Goal: Navigation & Orientation: Understand site structure

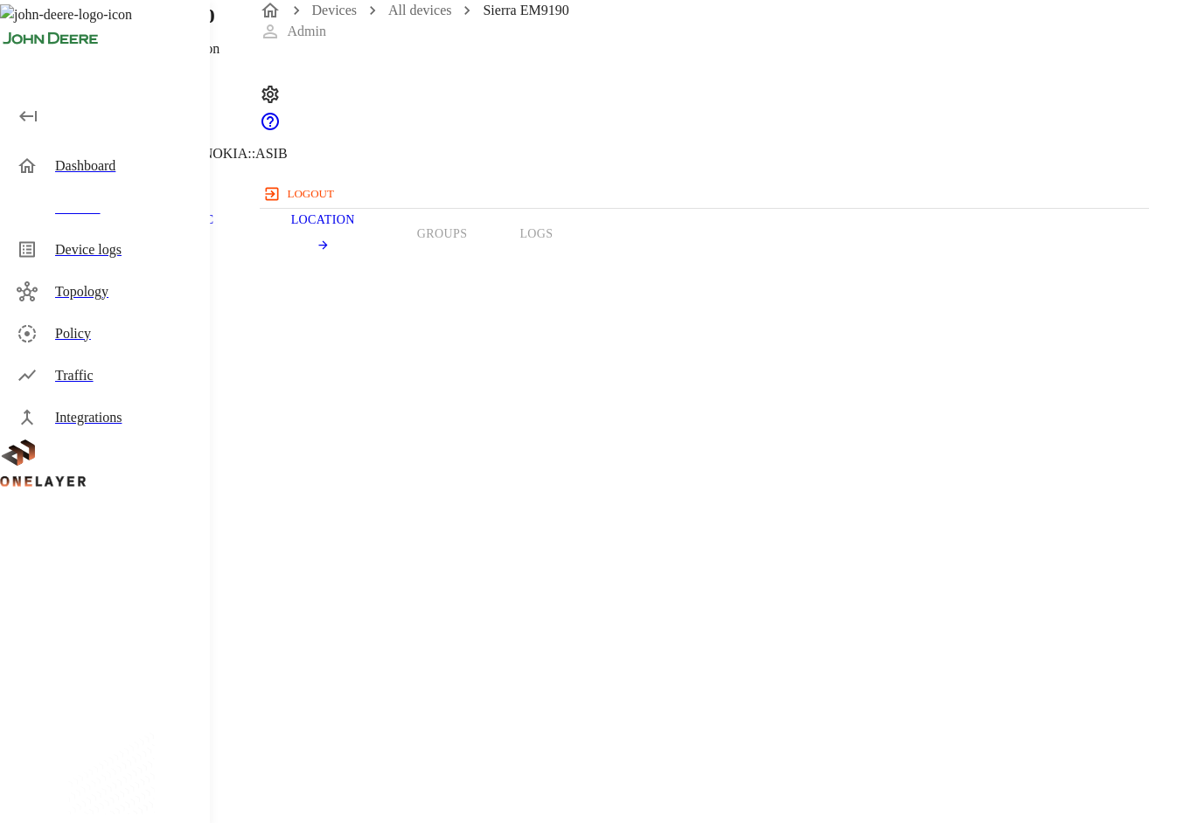
click at [307, 150] on header "Sierra EM9190 10.169.143.94 #d761d5ef Cell #DH240414413::NOKIA::ASIB" at bounding box center [539, 89] width 1078 height 178
click at [10, 98] on icon at bounding box center [5, 88] width 10 height 17
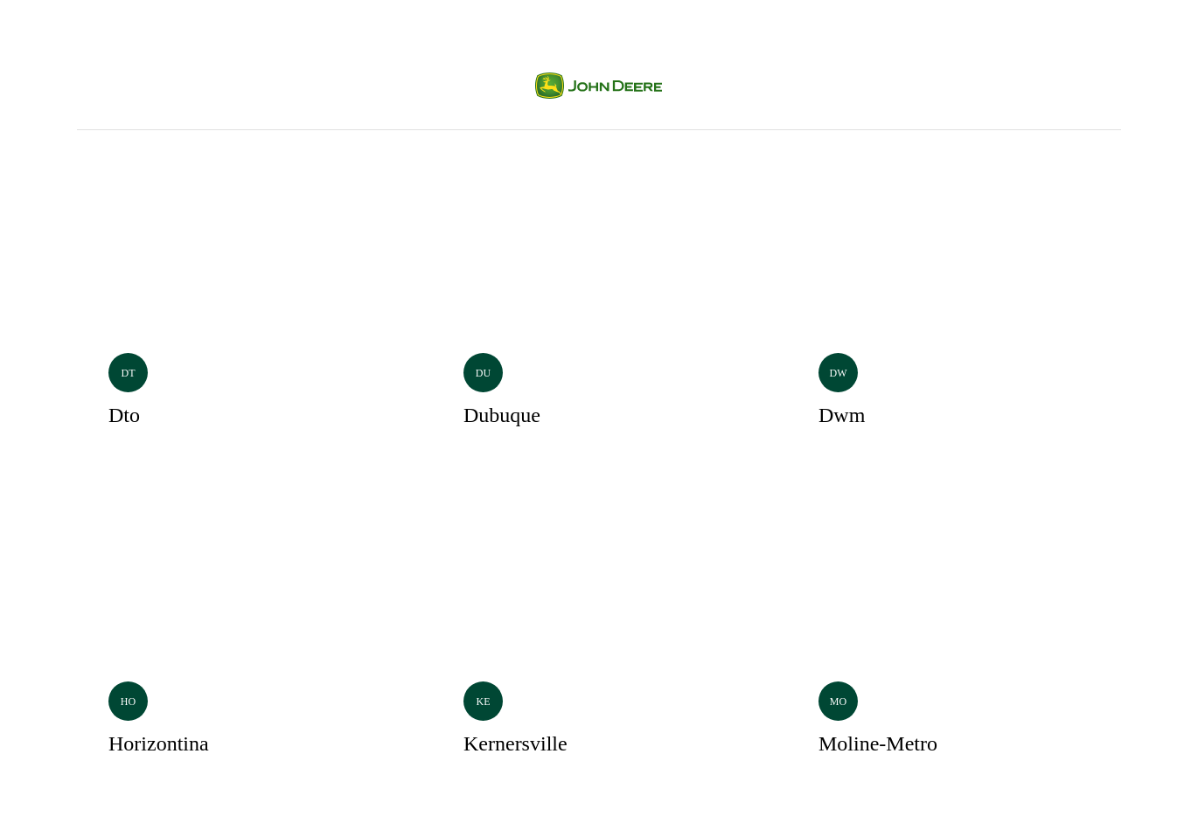
scroll to position [415, 0]
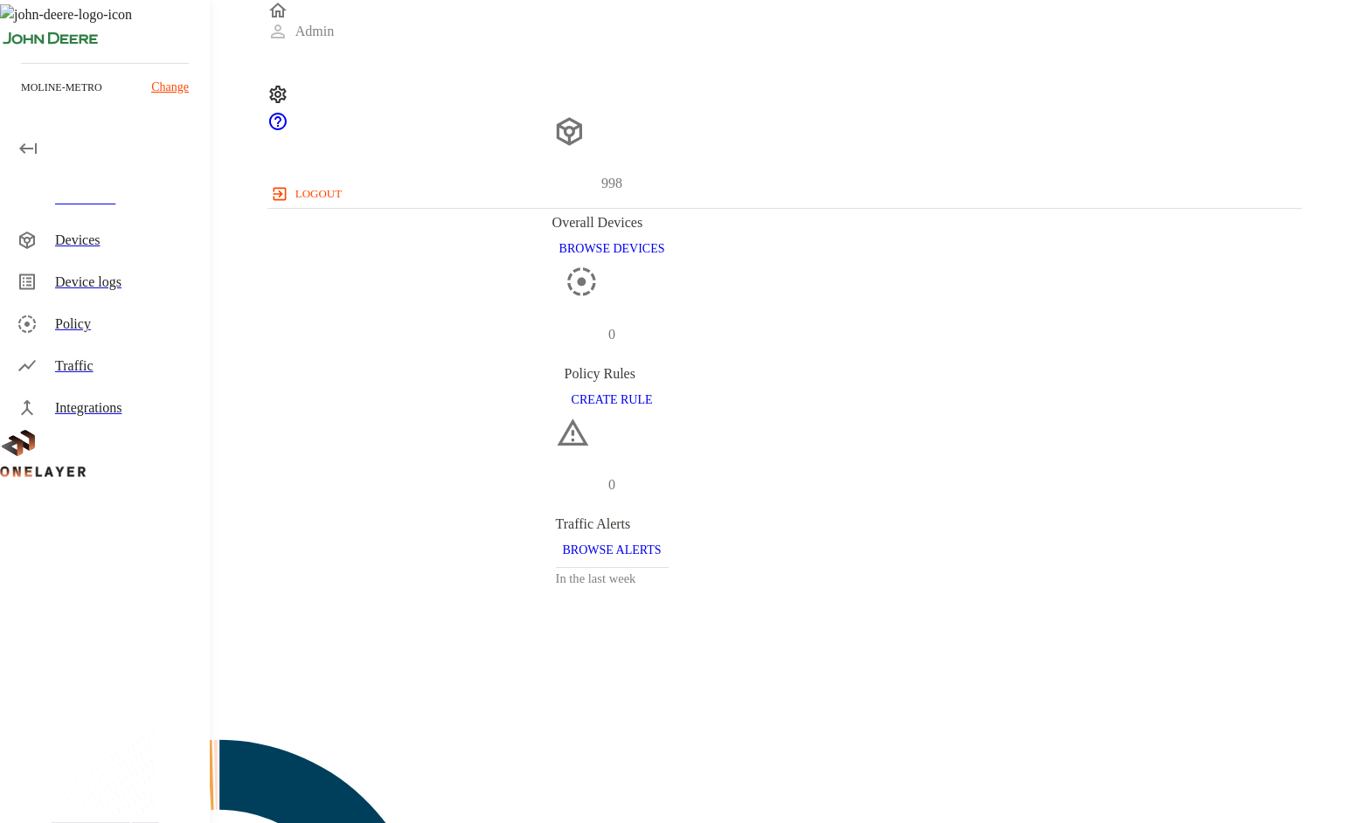
click at [111, 239] on div "Devices" at bounding box center [125, 240] width 141 height 21
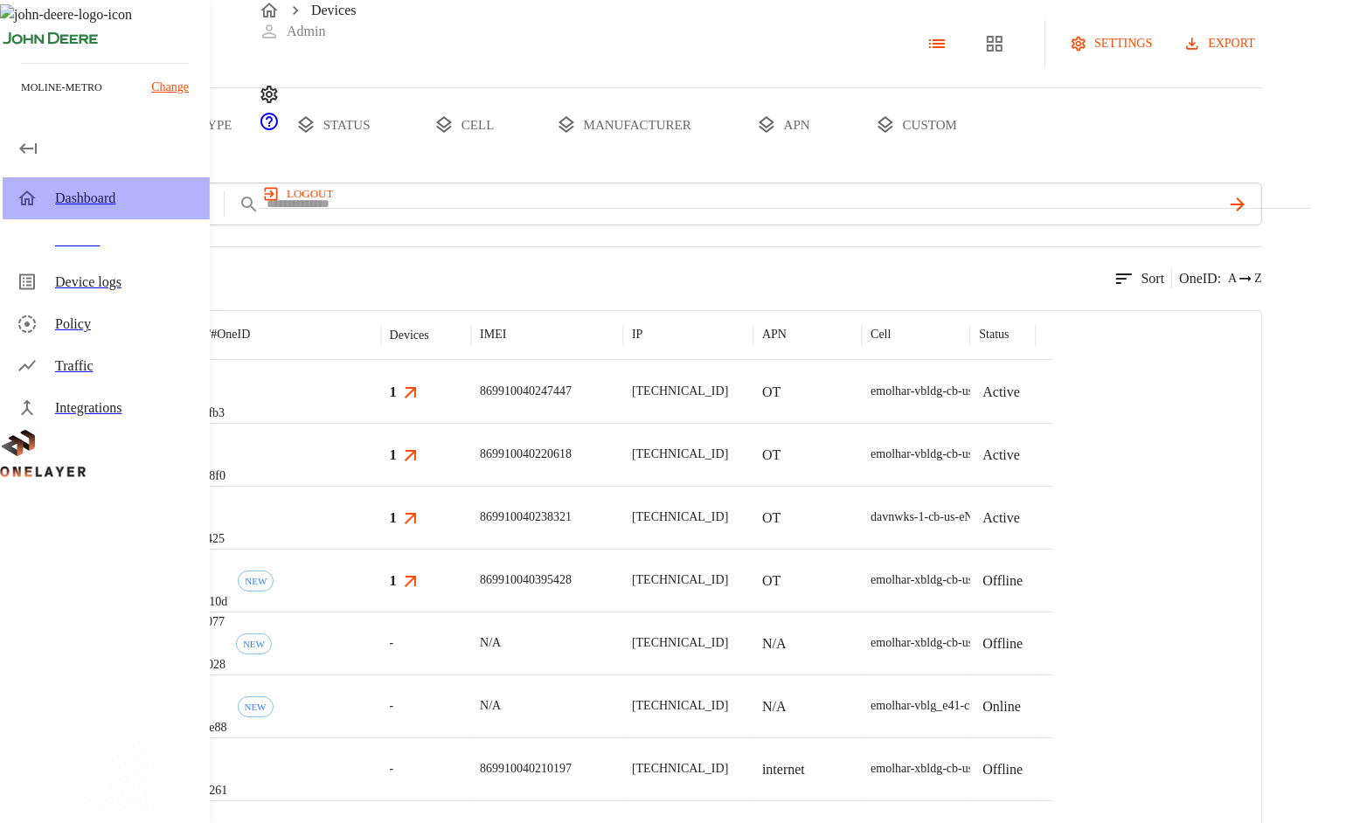
click at [118, 195] on div "Dashboard" at bounding box center [125, 198] width 141 height 21
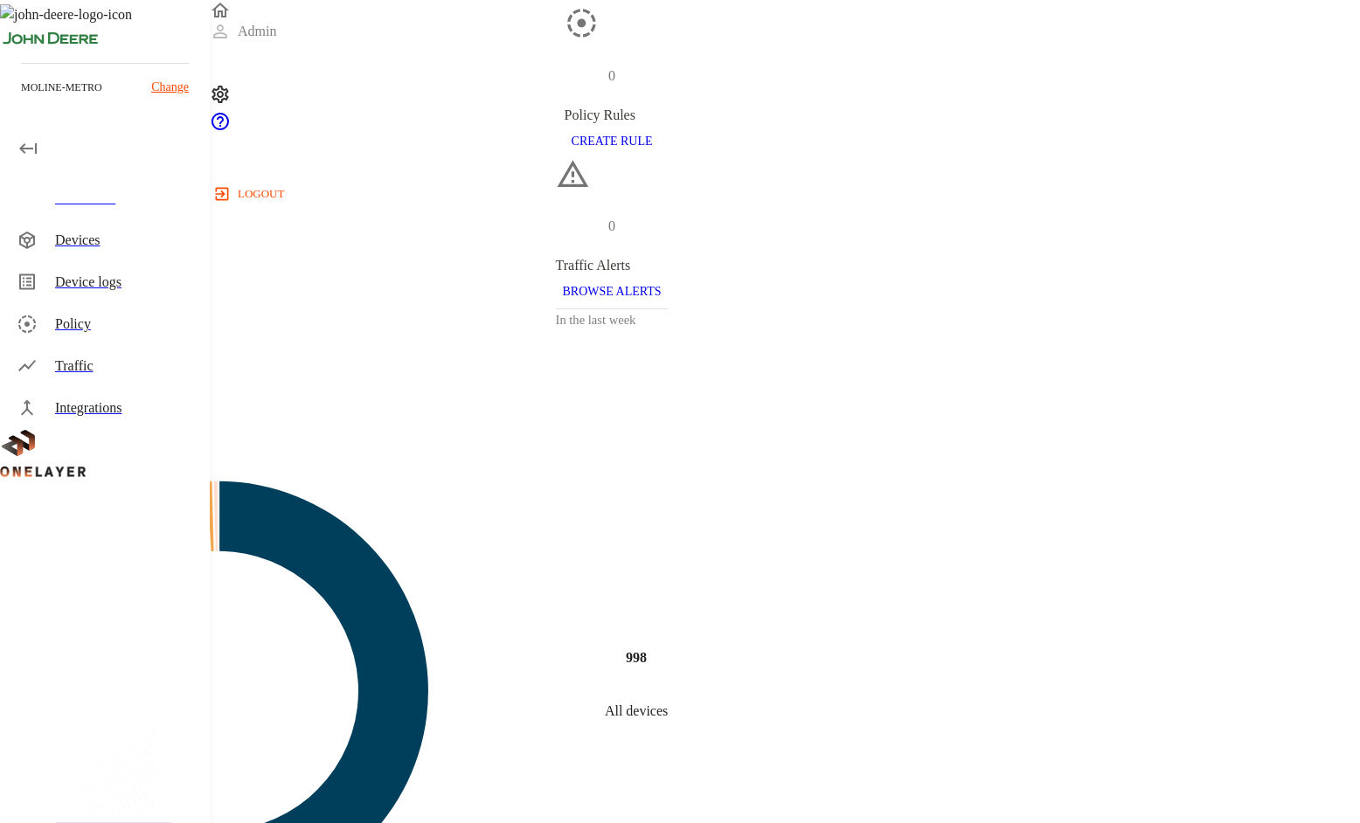
scroll to position [803, 0]
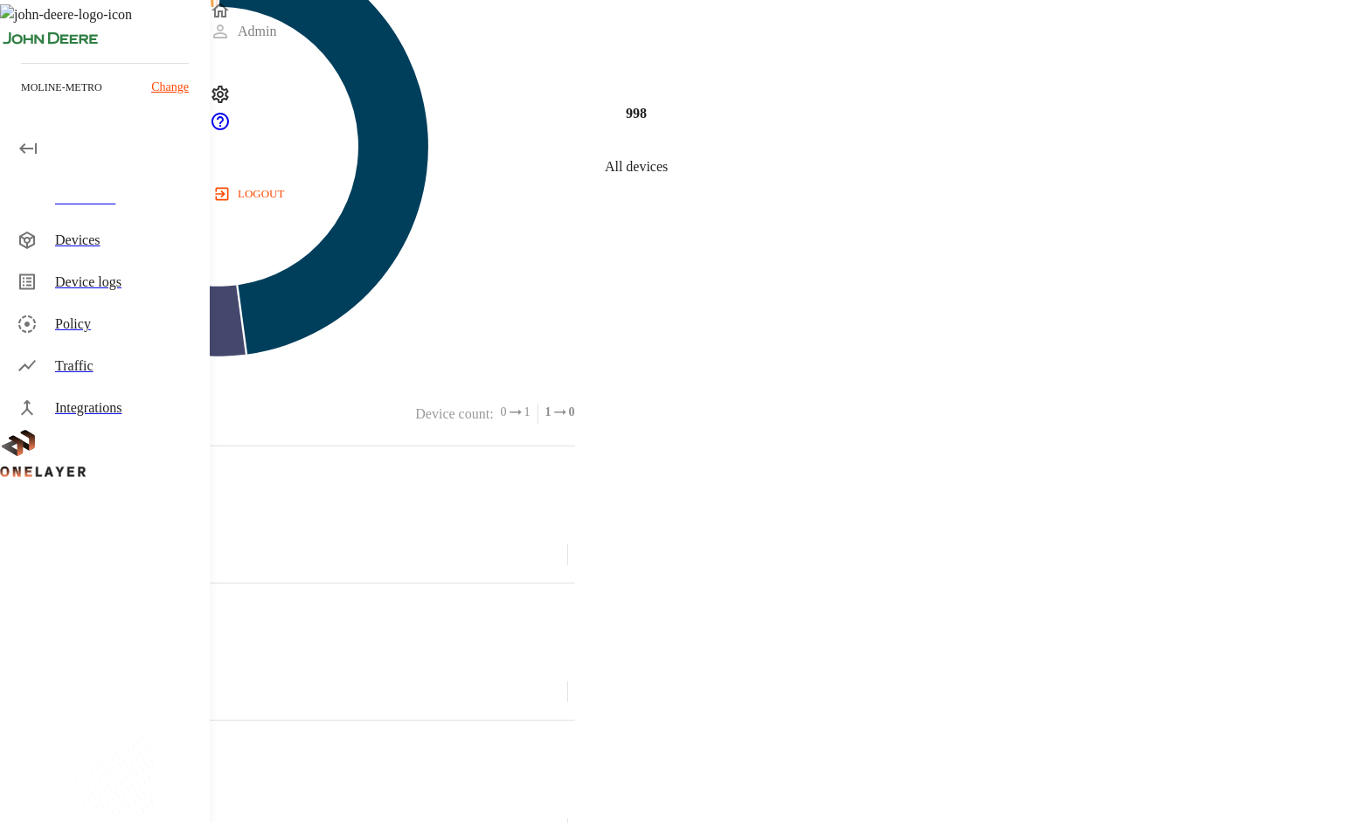
click at [104, 360] on div "Traffic" at bounding box center [125, 366] width 141 height 21
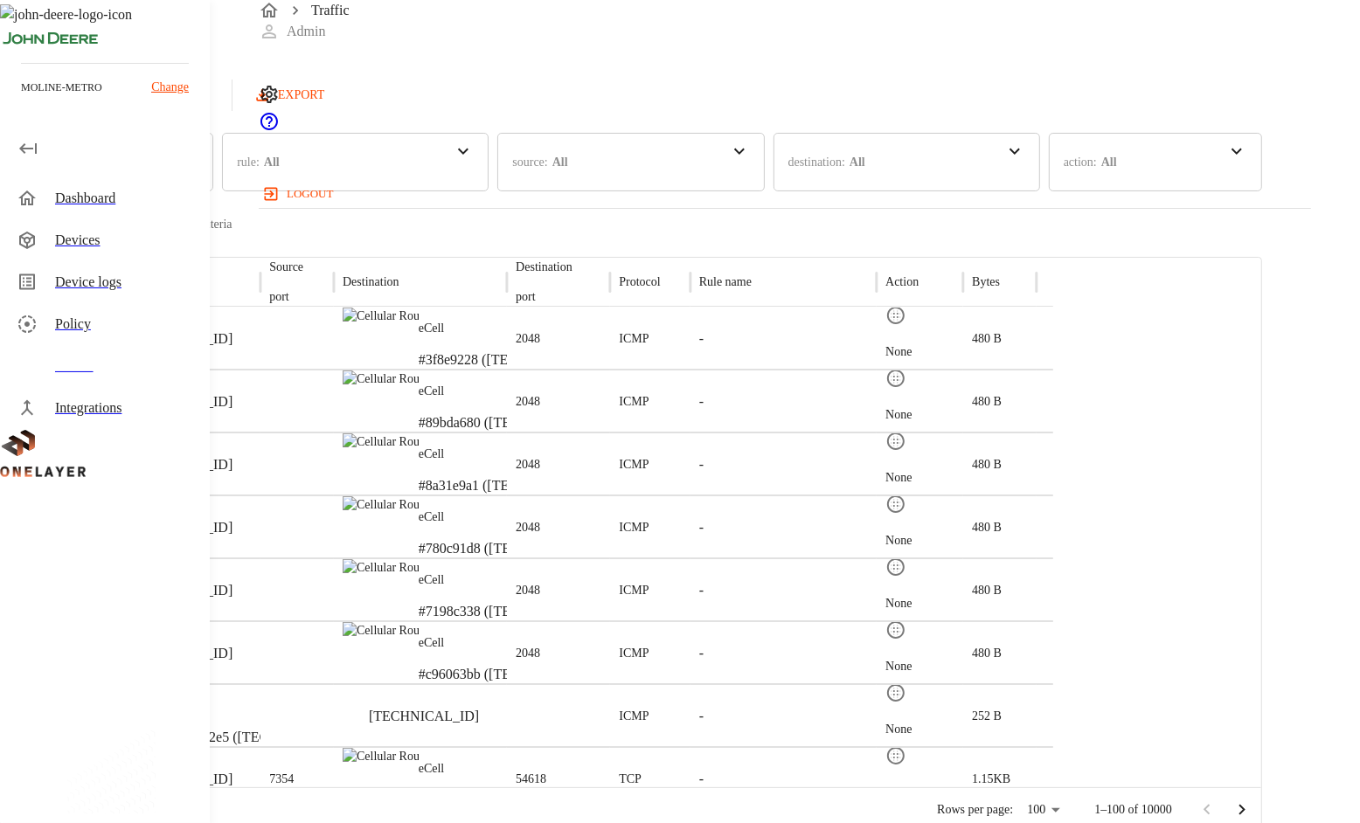
click at [121, 207] on div "Dashboard" at bounding box center [125, 198] width 141 height 21
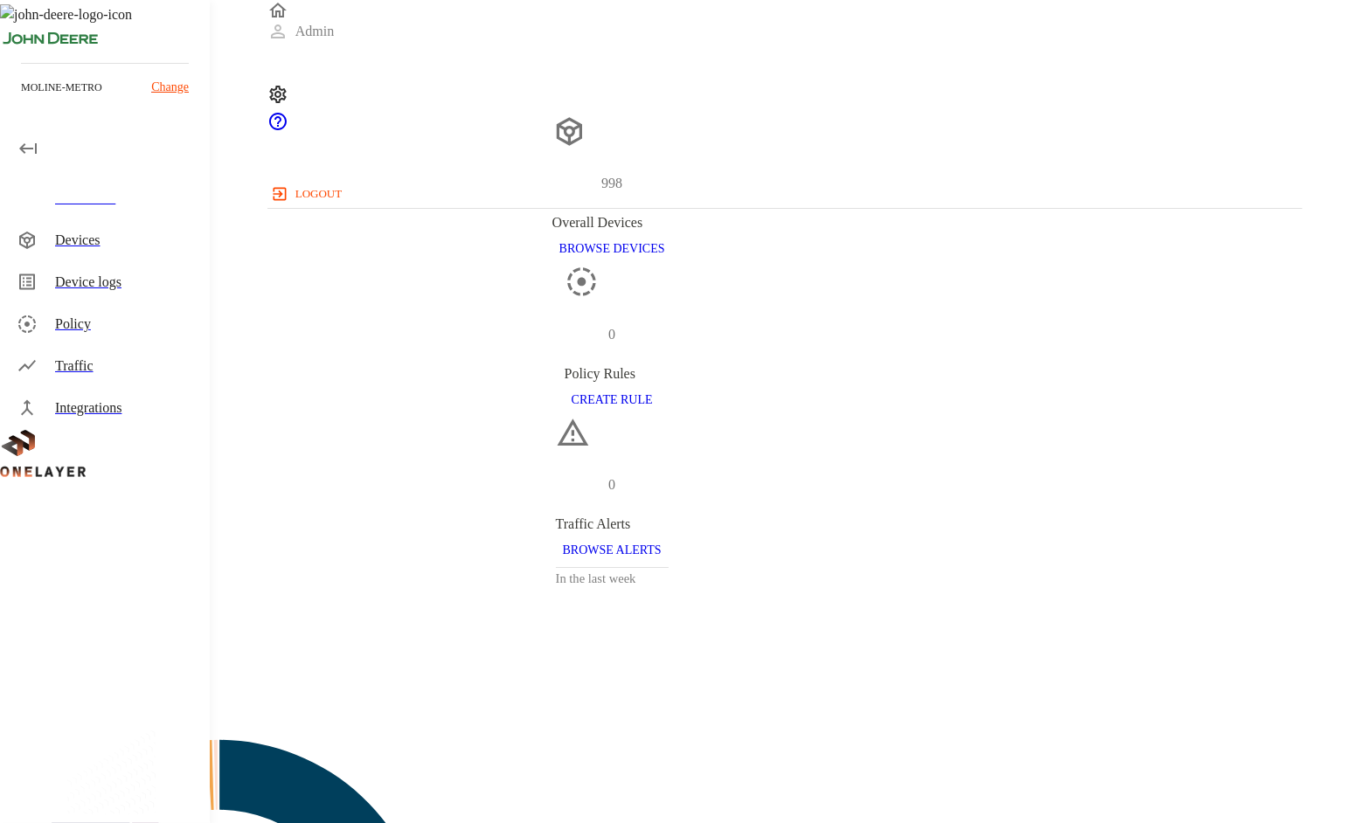
scroll to position [803, 0]
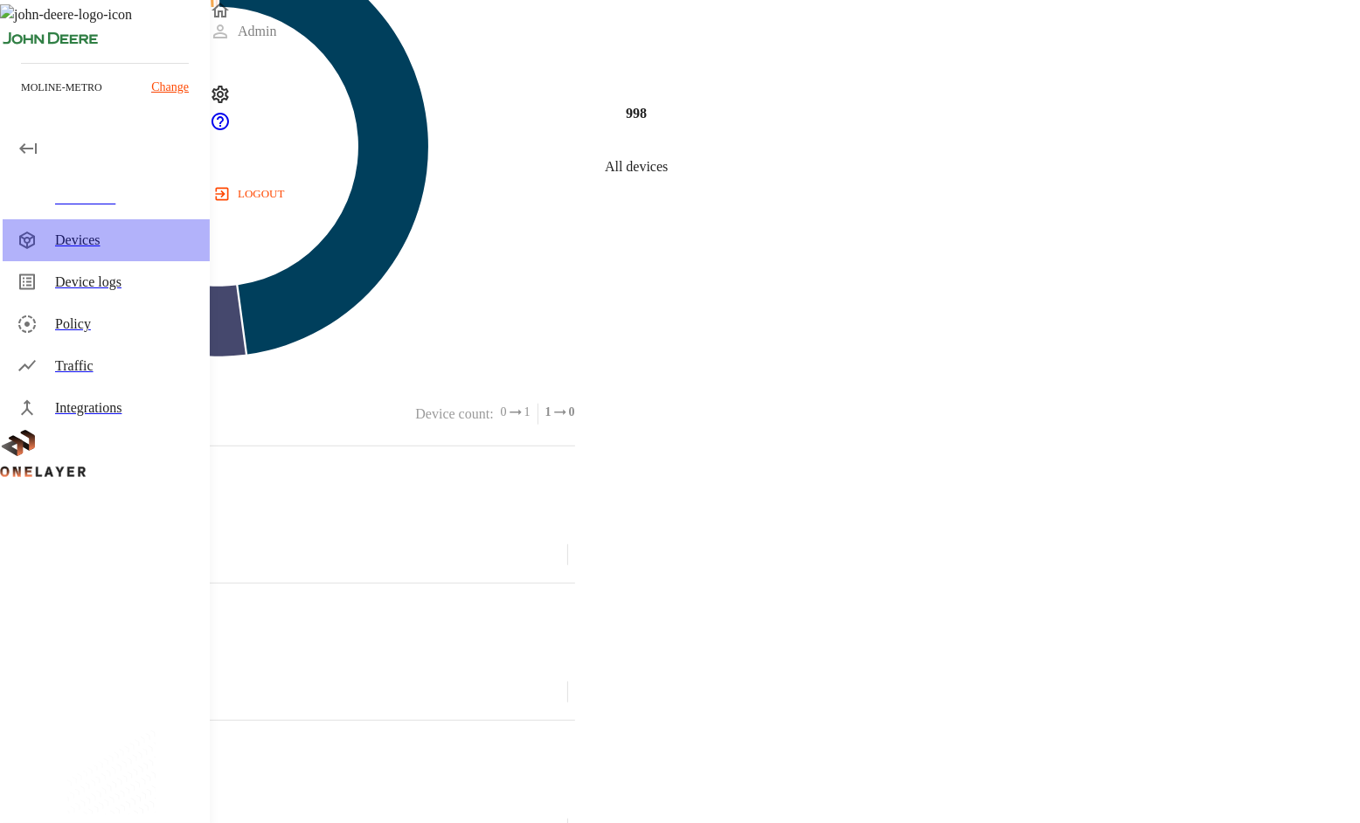
click at [65, 235] on div "Devices" at bounding box center [125, 240] width 141 height 21
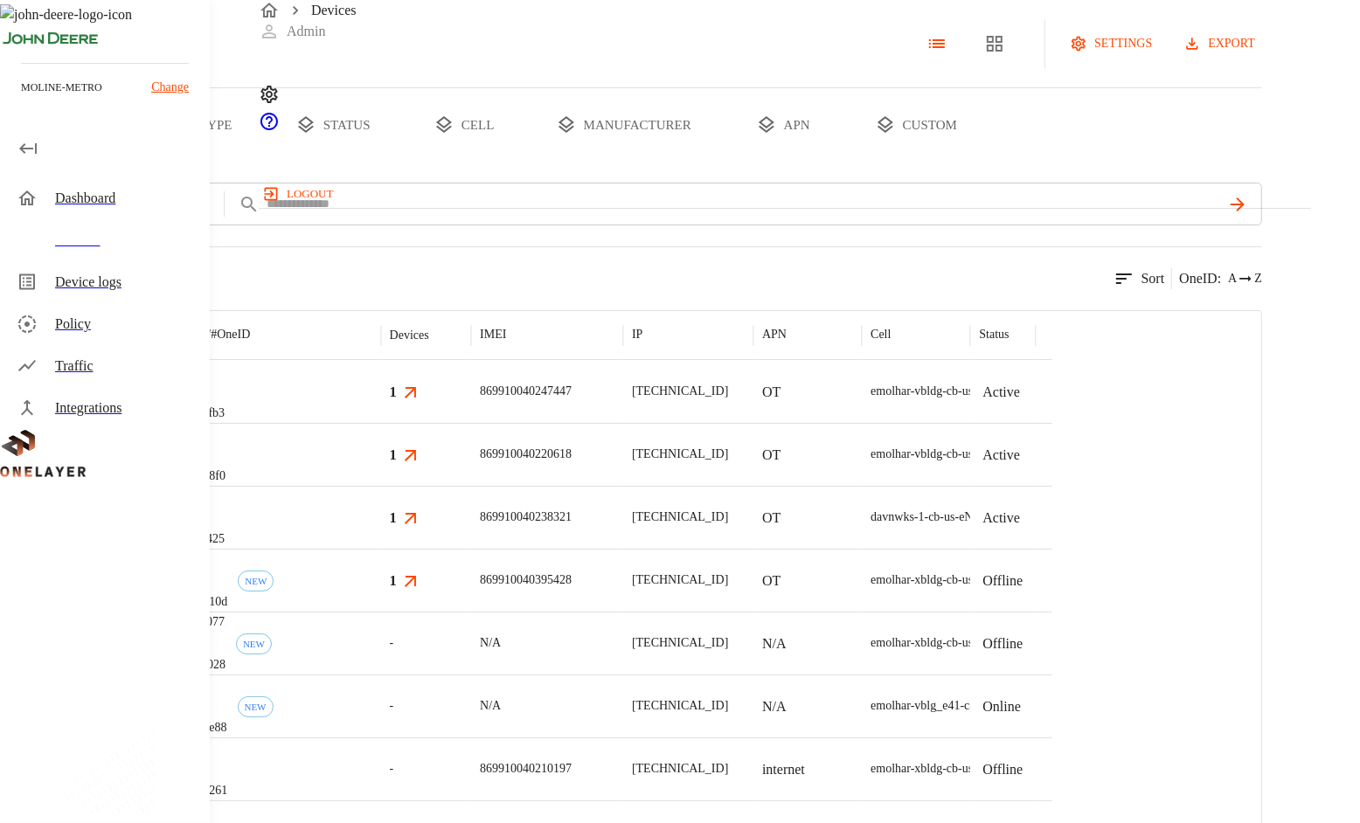
click at [268, 162] on button "type" at bounding box center [201, 124] width 131 height 73
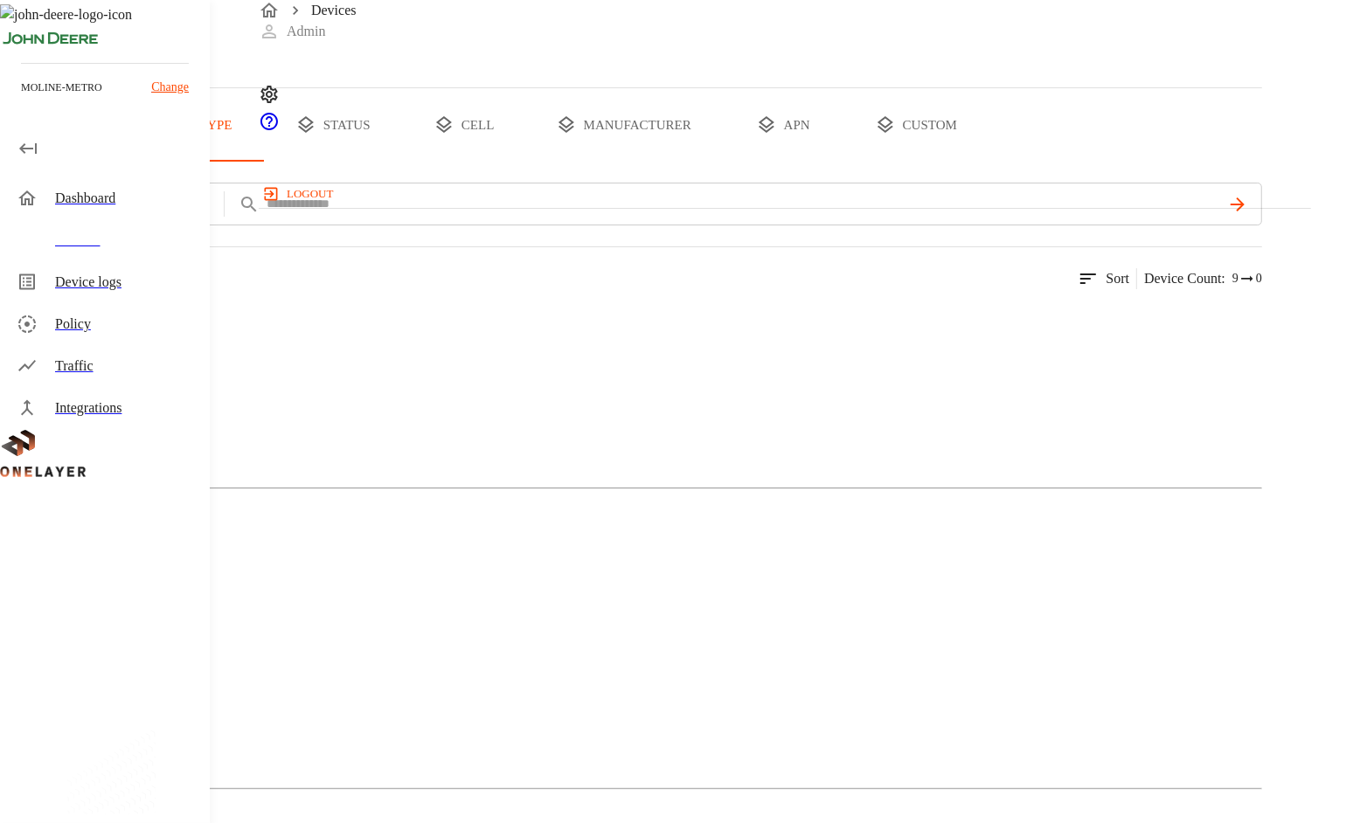
click at [316, 136] on icon "device tabs" at bounding box center [305, 125] width 21 height 21
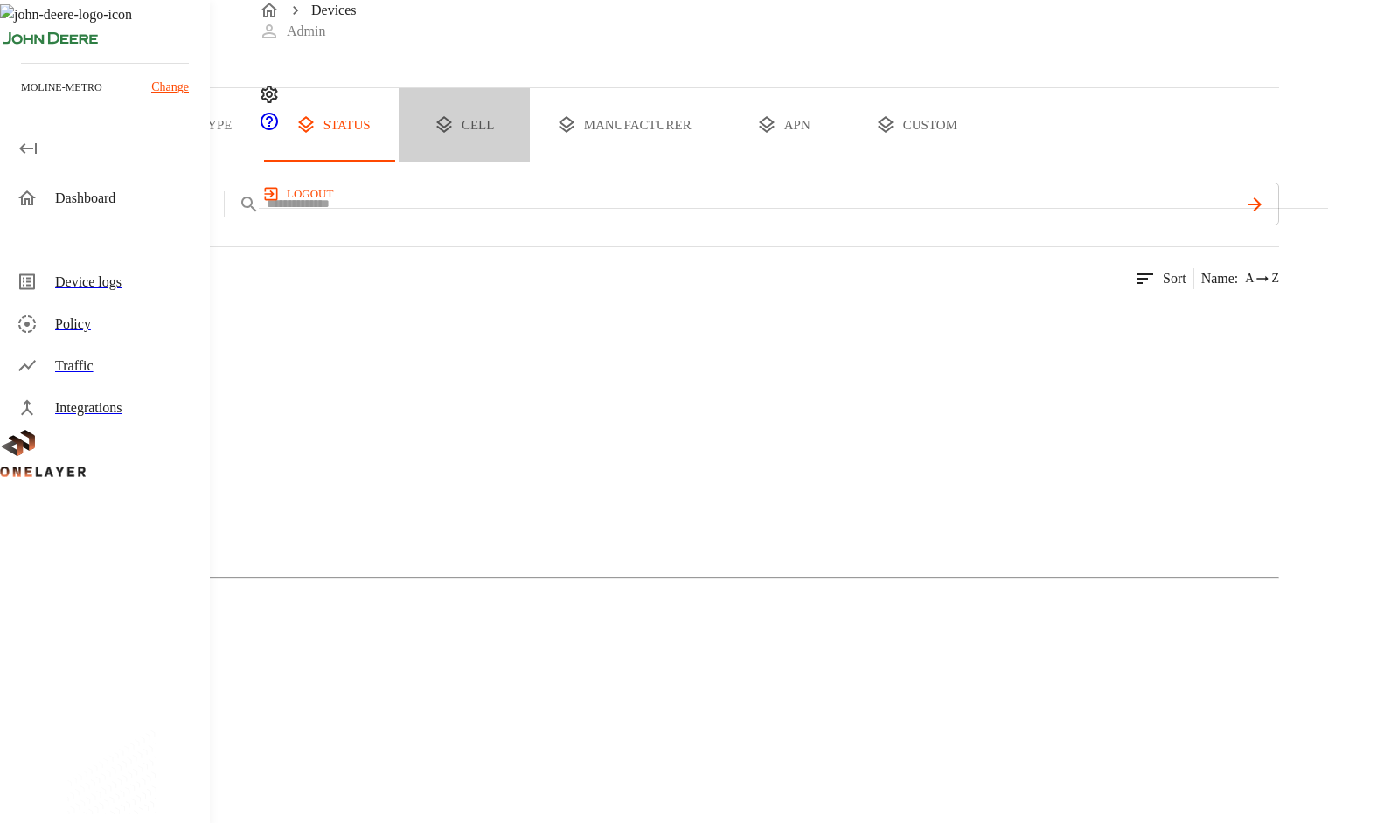
click at [530, 162] on button "cell" at bounding box center [464, 124] width 131 height 73
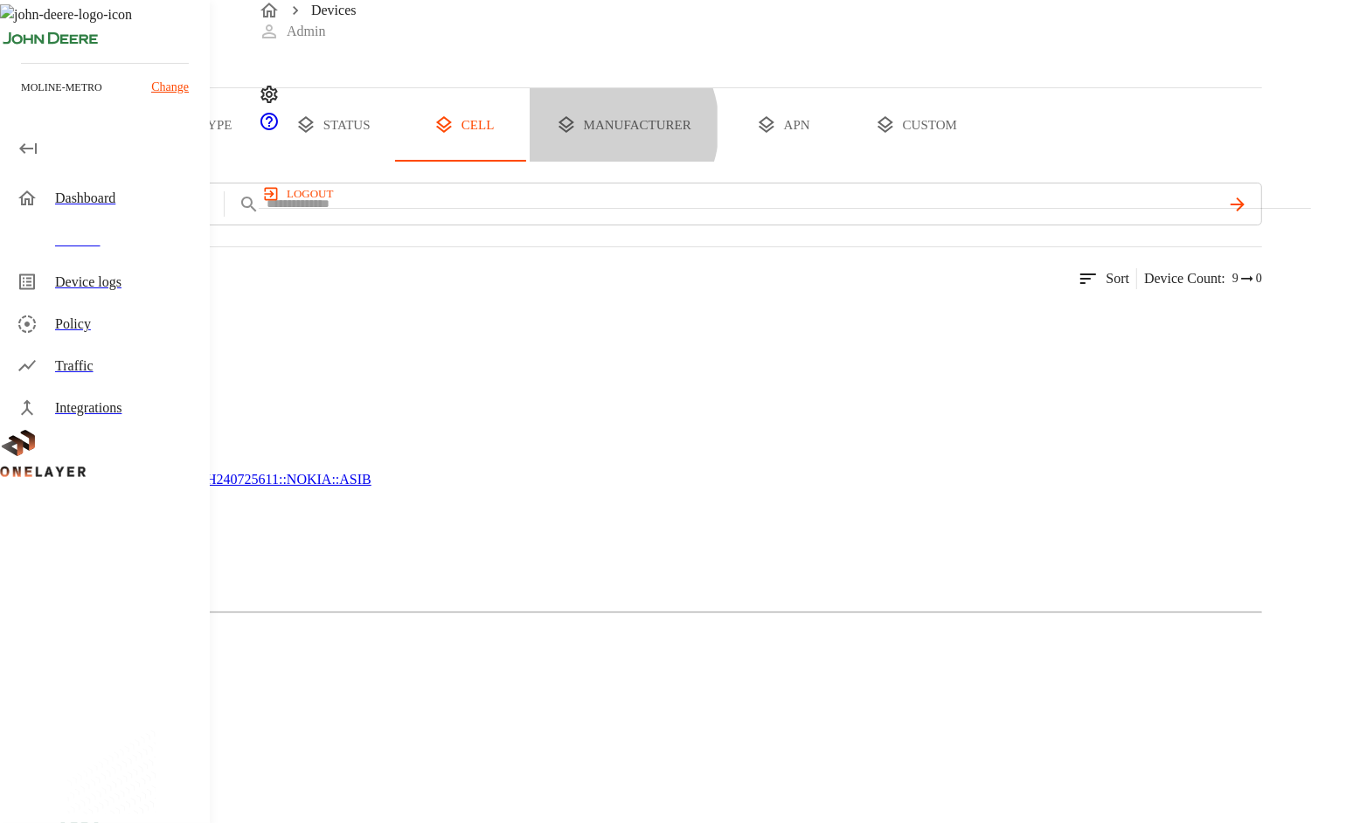
click at [718, 162] on button "manufacturer" at bounding box center [624, 124] width 188 height 73
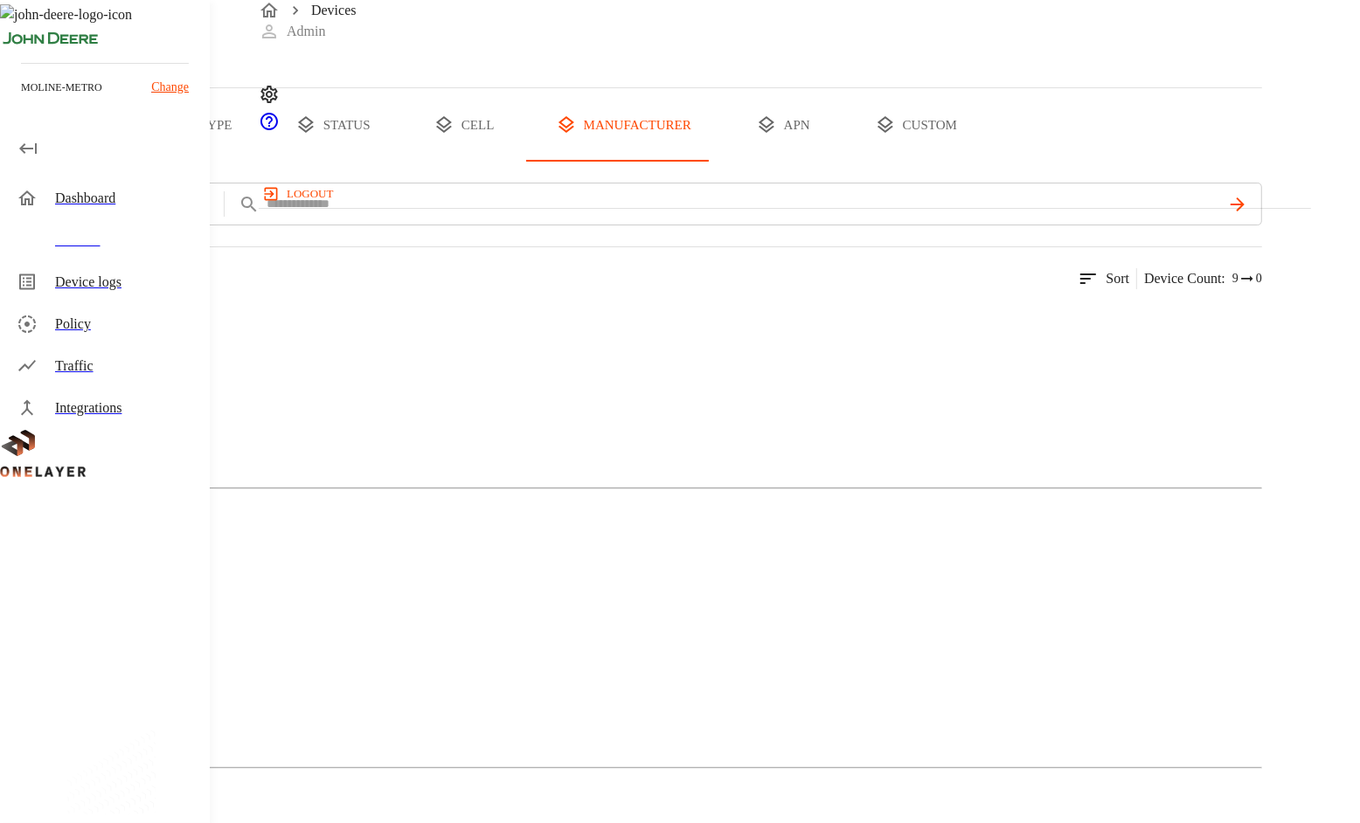
click at [849, 162] on button "apn" at bounding box center [783, 124] width 131 height 73
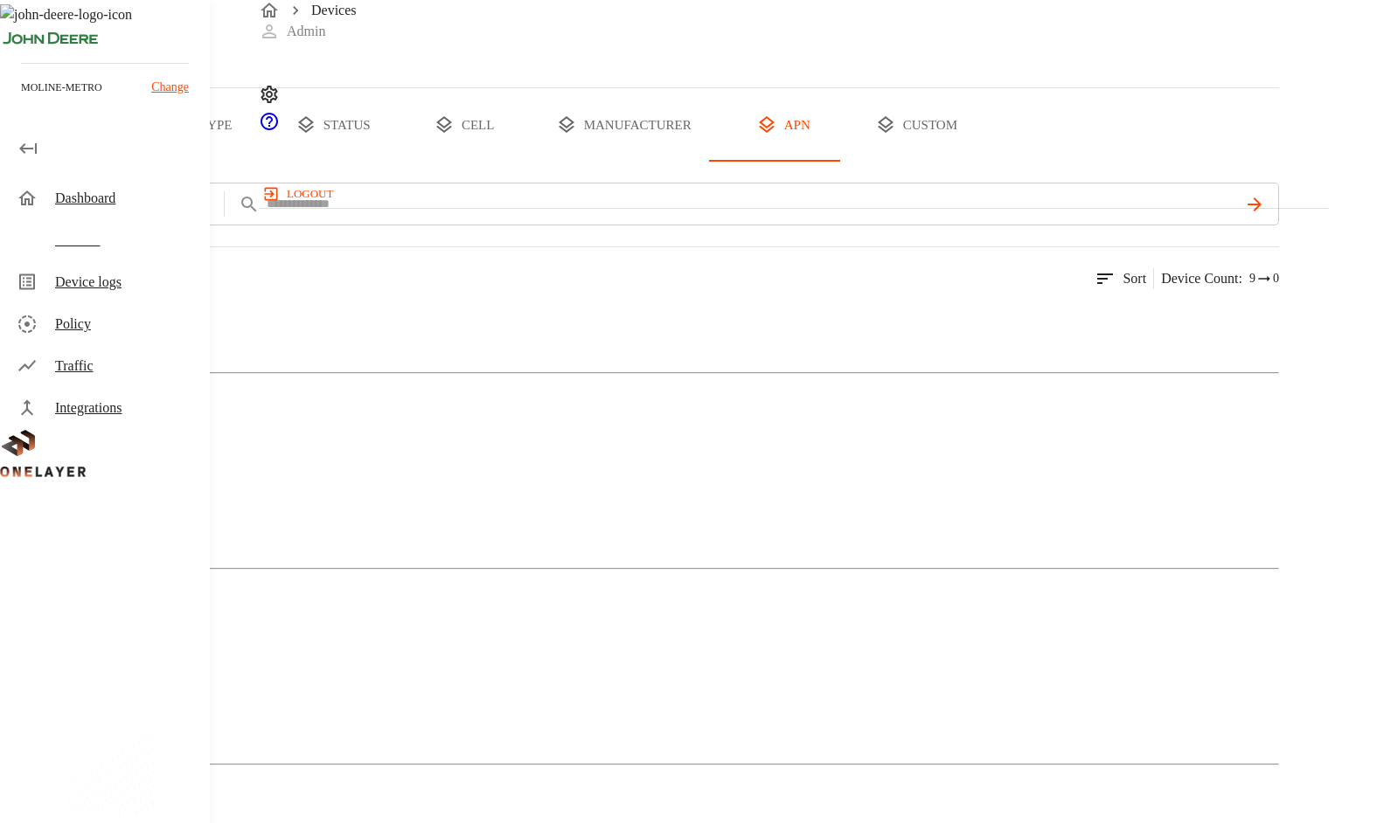
click at [983, 162] on button "custom" at bounding box center [916, 124] width 135 height 73
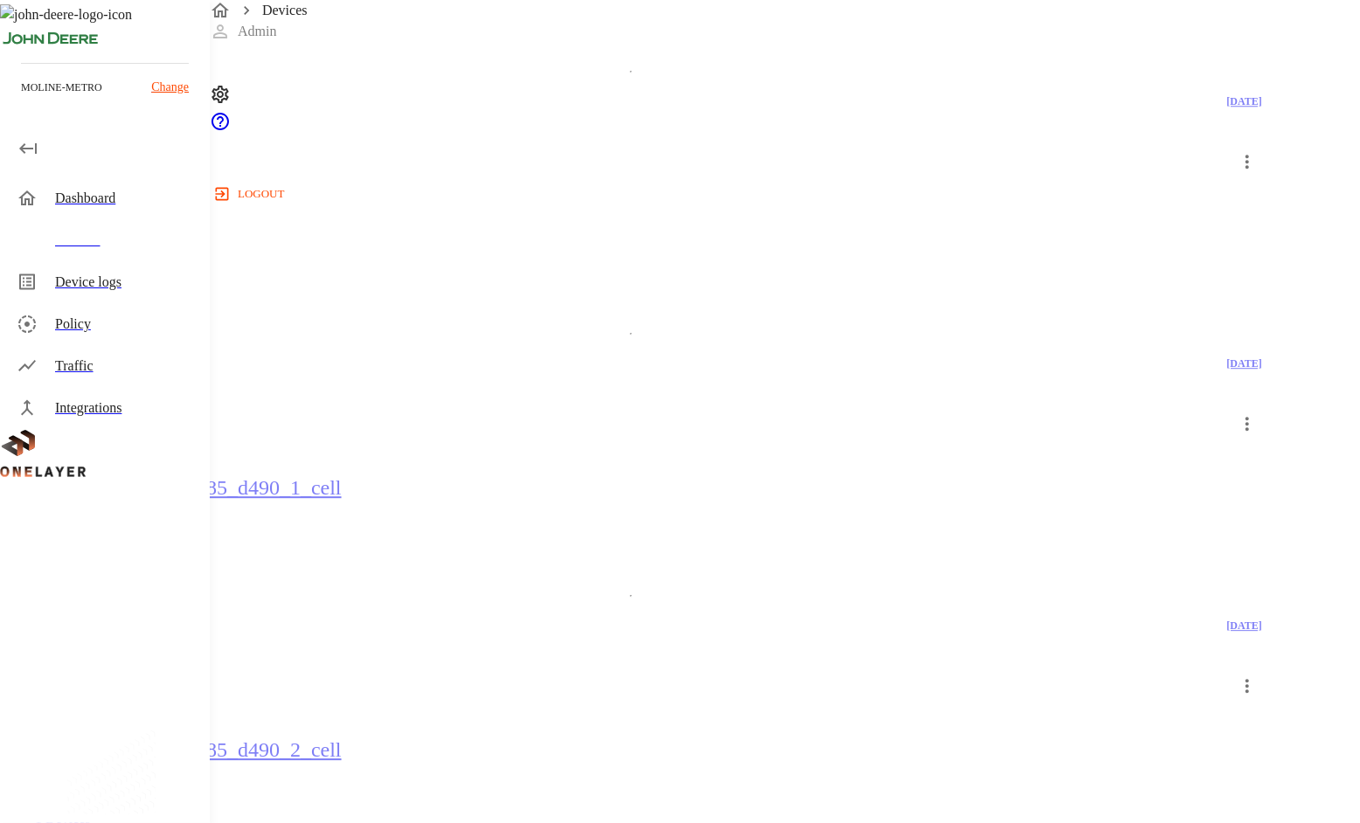
scroll to position [3992, 0]
